Goal: Transaction & Acquisition: Purchase product/service

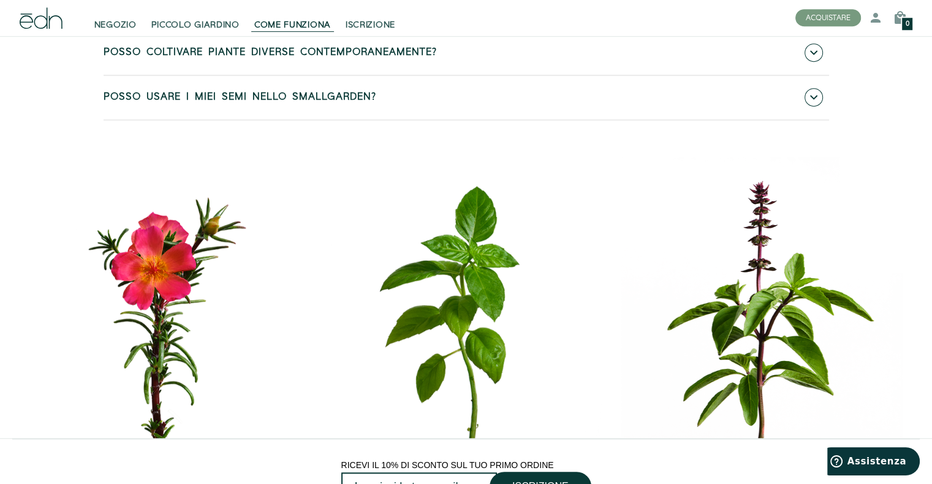
scroll to position [5613, 0]
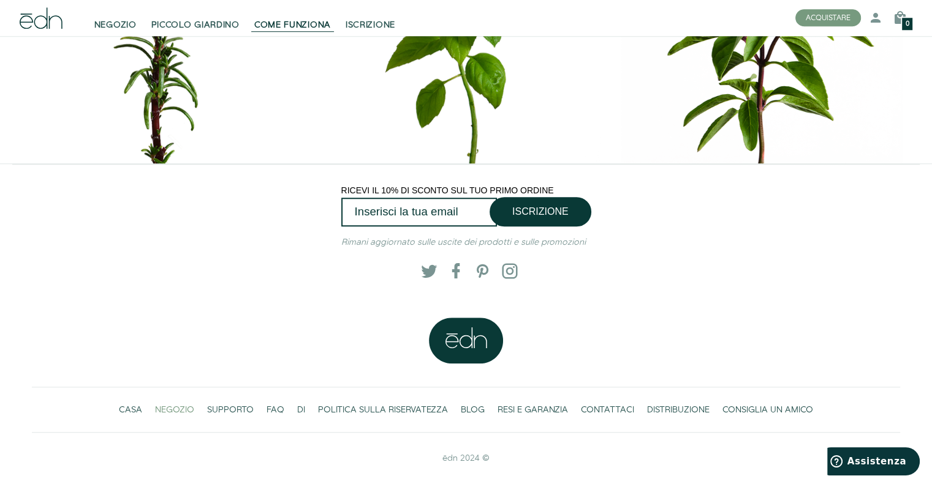
click at [168, 407] on font "NEGOZIO" at bounding box center [174, 410] width 39 height 12
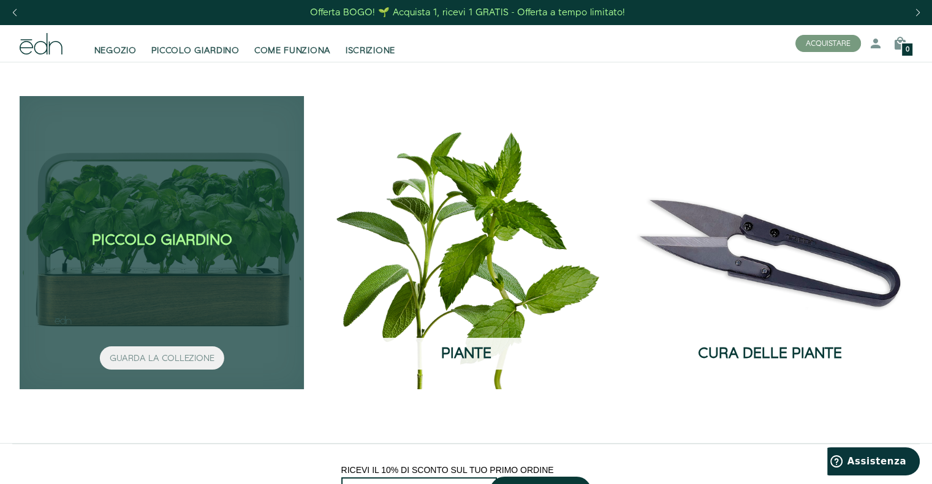
click at [178, 362] on font "GUARDA LA COLLEZIONE" at bounding box center [162, 358] width 105 height 12
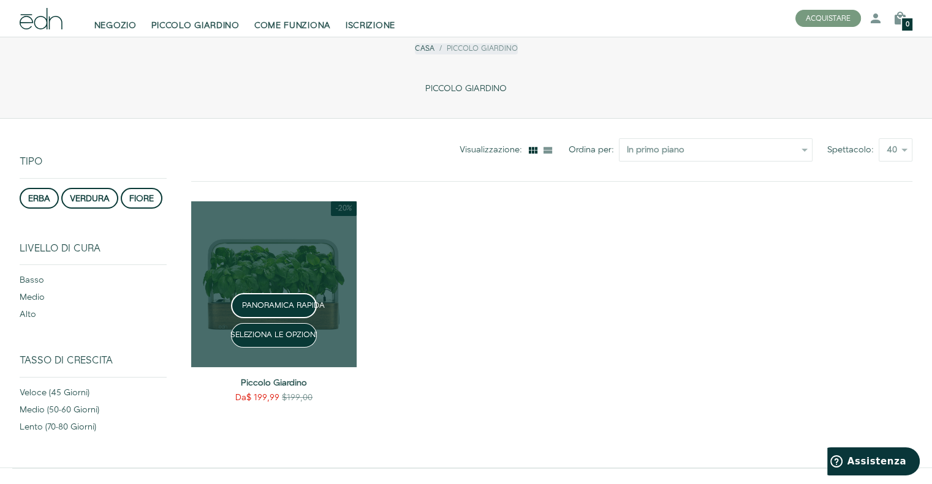
scroll to position [31, 0]
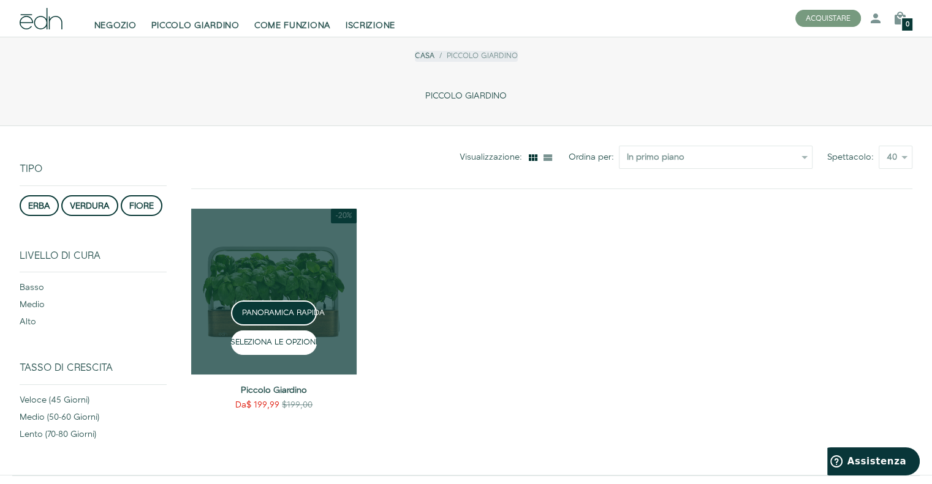
click at [277, 341] on font "SELEZIONA LE OPZIONI" at bounding box center [273, 342] width 87 height 11
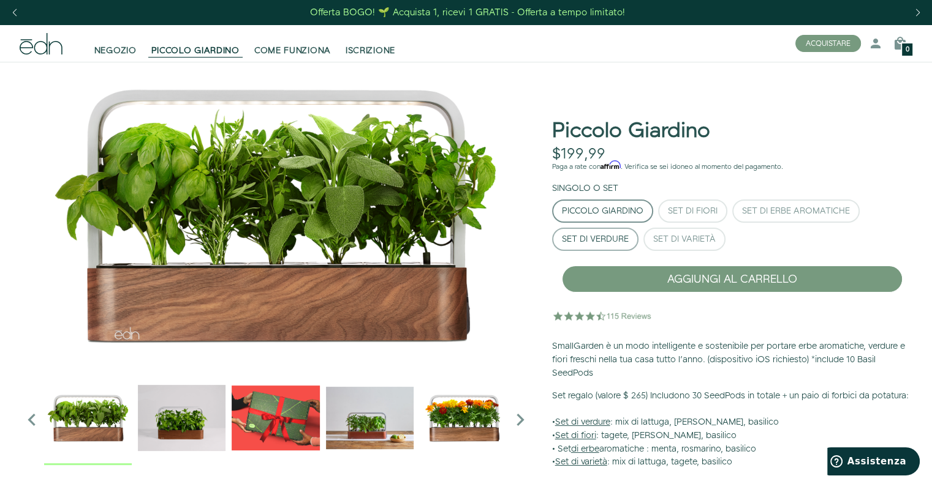
click at [591, 238] on font "Set di verdure" at bounding box center [595, 239] width 67 height 12
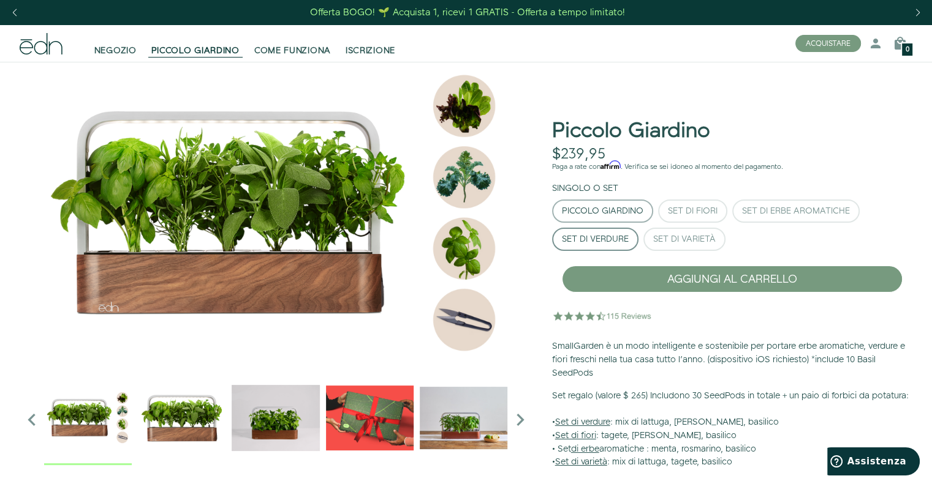
click at [603, 209] on font "Piccolo Giardino" at bounding box center [602, 211] width 81 height 12
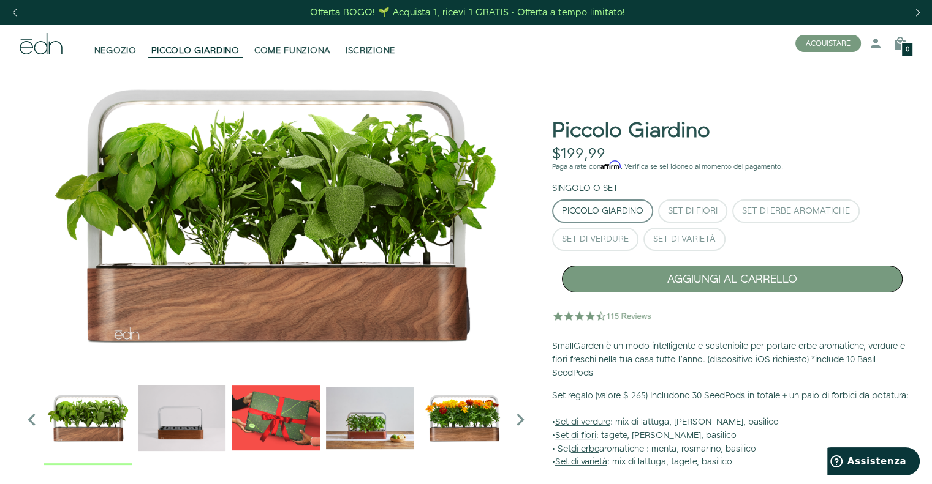
click at [729, 277] on font "AGGIUNGI AL CARRELLO" at bounding box center [732, 278] width 130 height 15
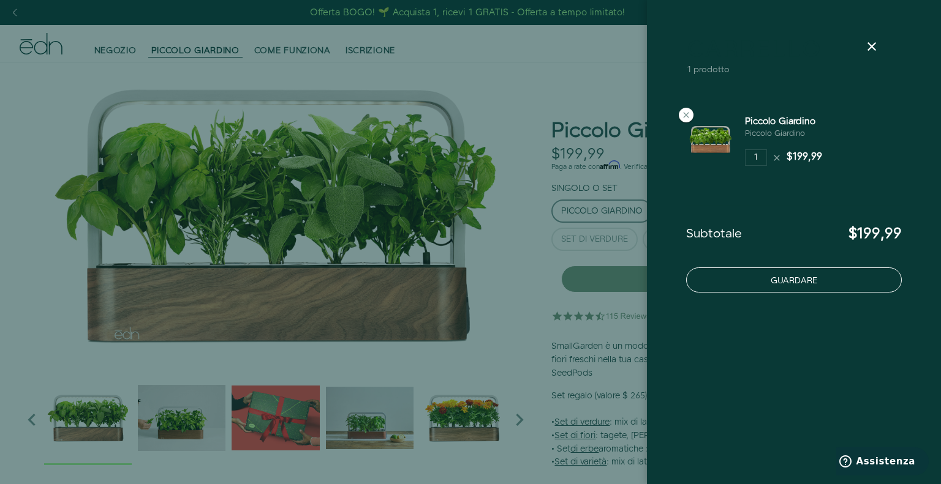
click at [801, 279] on font "Guardare" at bounding box center [794, 280] width 47 height 12
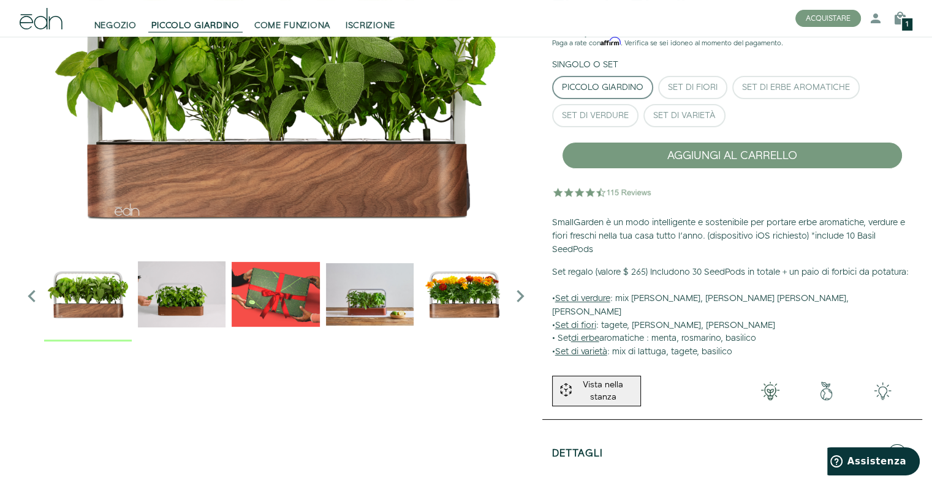
scroll to position [137, 0]
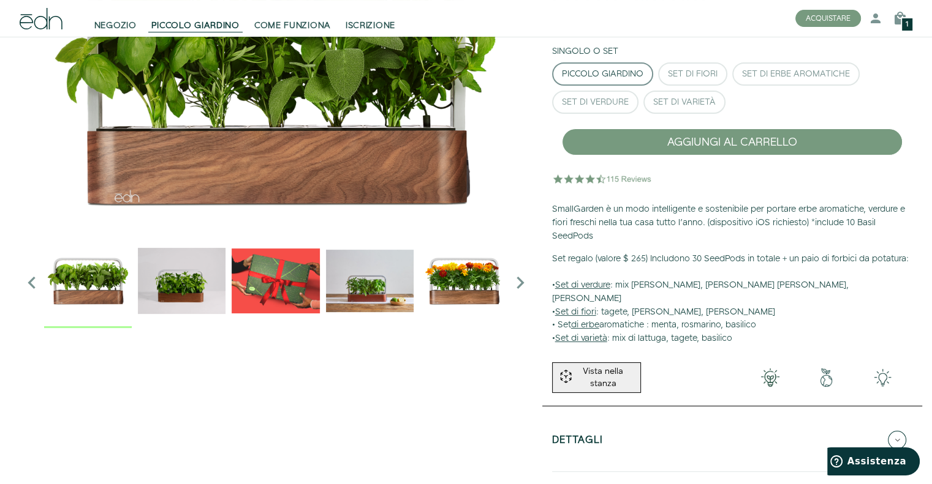
click at [193, 271] on img "2 / 6" at bounding box center [182, 281] width 88 height 88
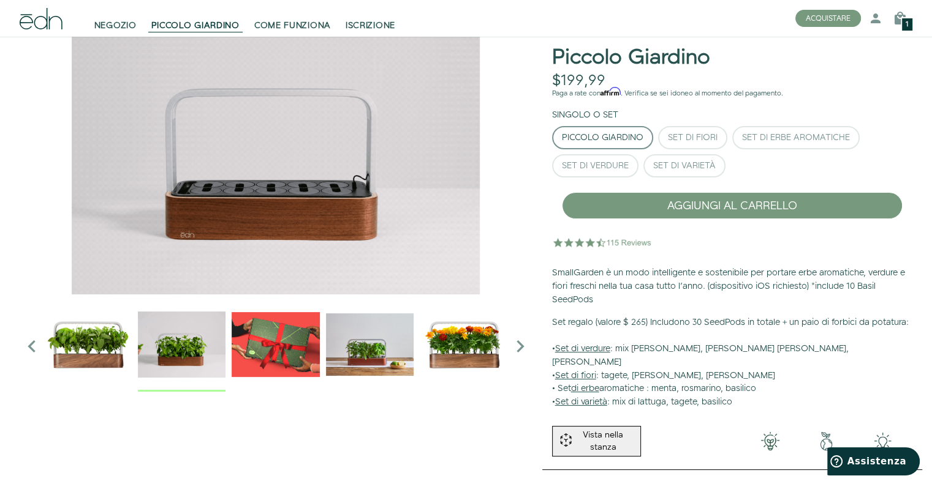
scroll to position [0, 0]
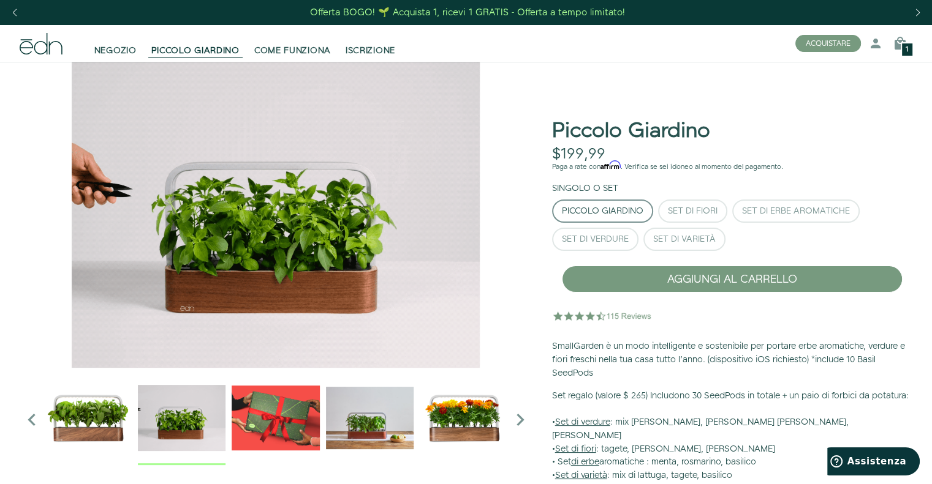
click at [286, 404] on img "3 / 6" at bounding box center [276, 418] width 88 height 88
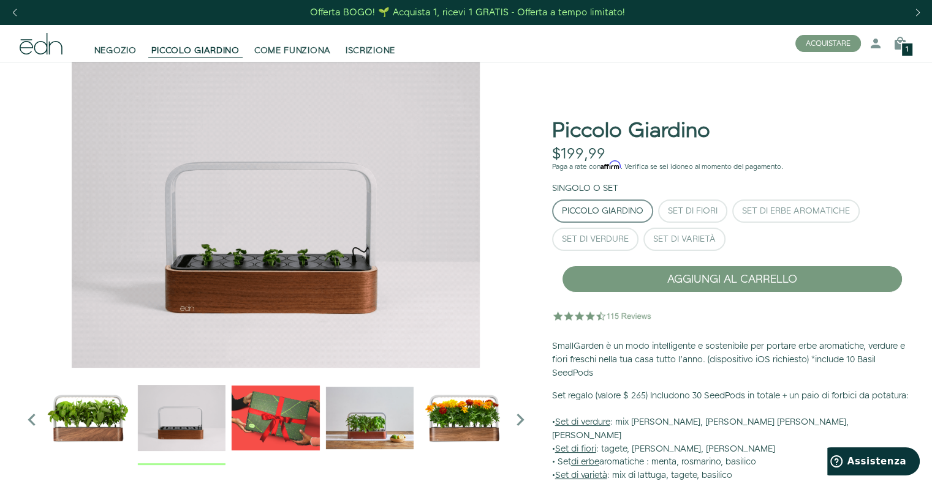
click at [283, 404] on img "3 / 6" at bounding box center [276, 418] width 88 height 88
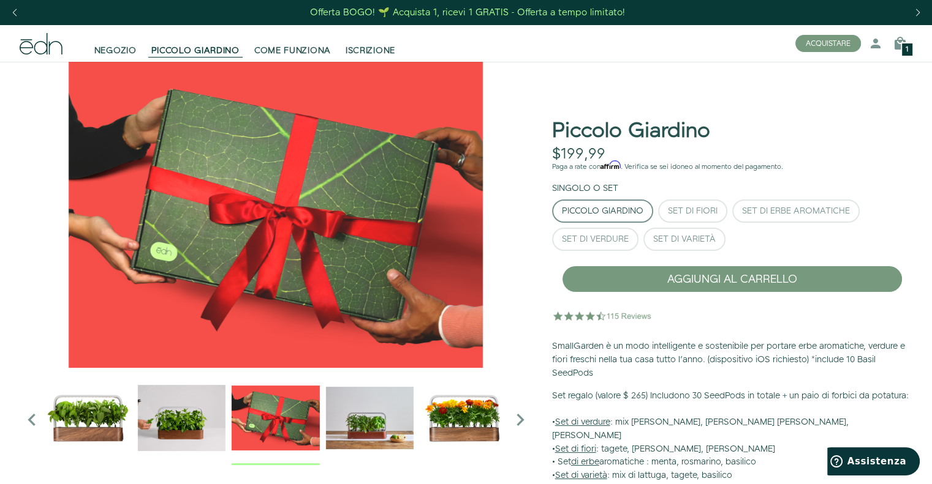
click at [356, 410] on img "4 / 6" at bounding box center [369, 418] width 88 height 88
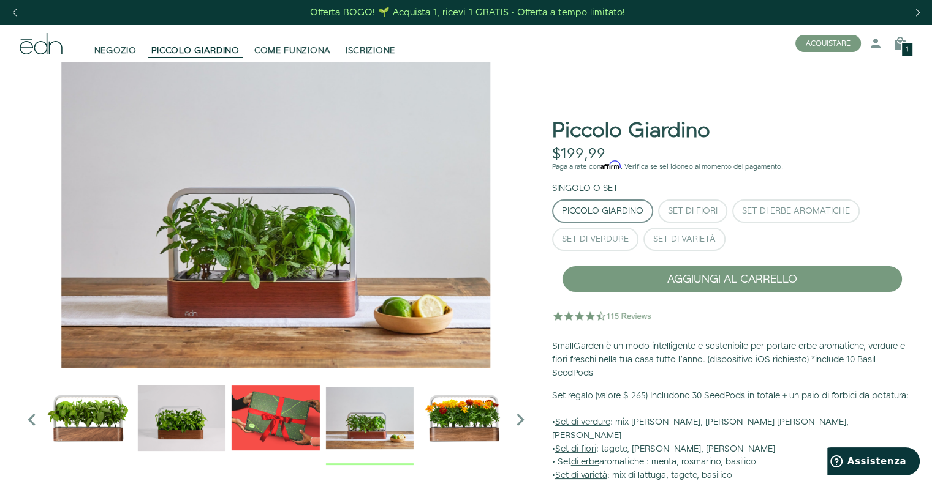
click at [462, 424] on img "5 / 6" at bounding box center [464, 418] width 88 height 88
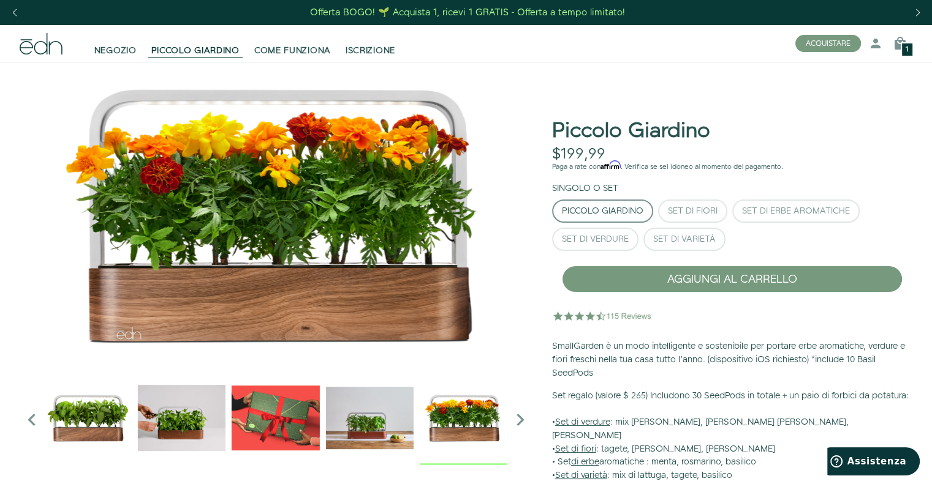
click at [522, 415] on icon "Diapositiva successiva" at bounding box center [520, 420] width 25 height 25
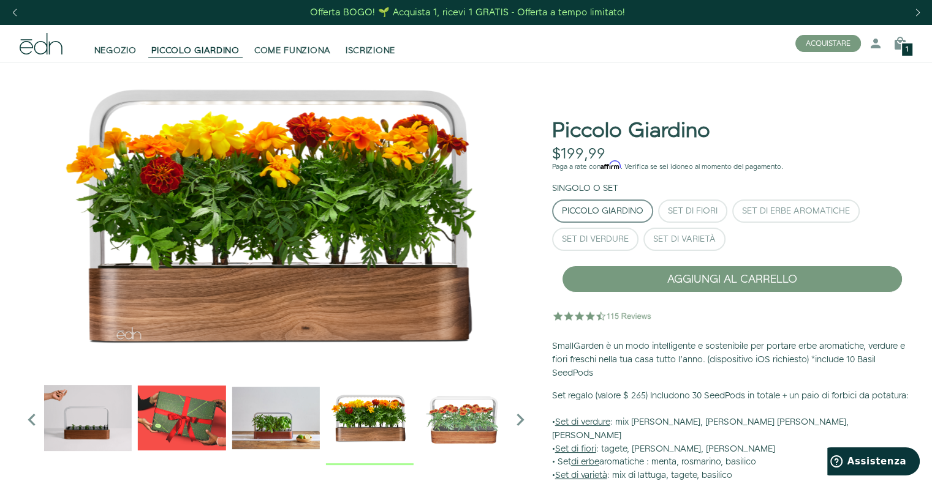
click at [463, 431] on img "6 / 6" at bounding box center [464, 418] width 88 height 88
